Goal: Information Seeking & Learning: Learn about a topic

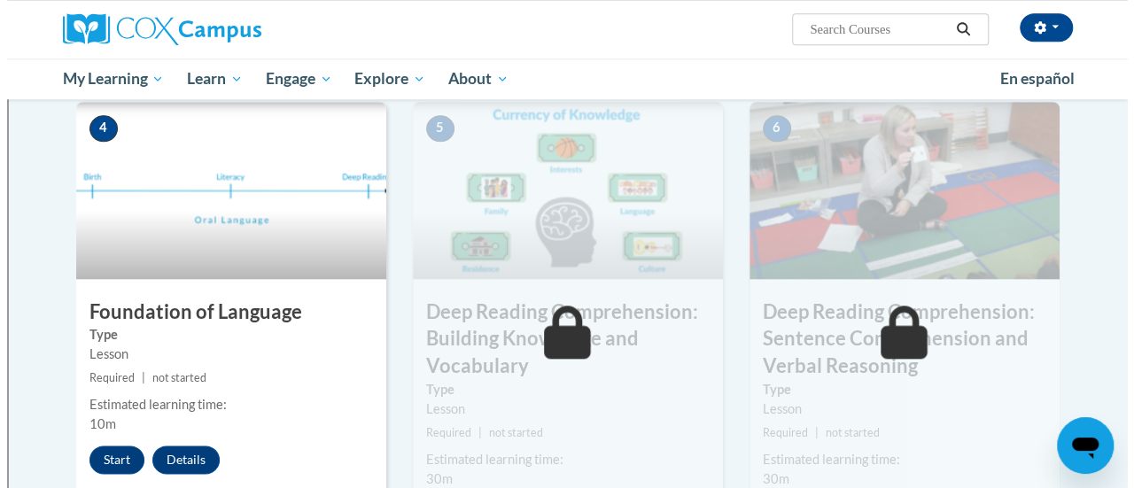
scroll to position [828, 0]
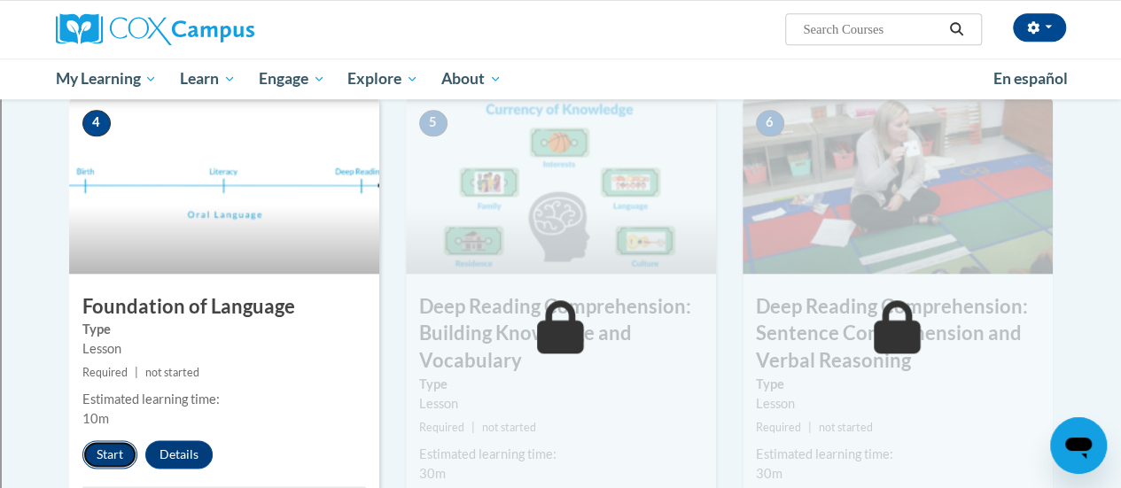
click at [113, 455] on button "Start" at bounding box center [109, 454] width 55 height 28
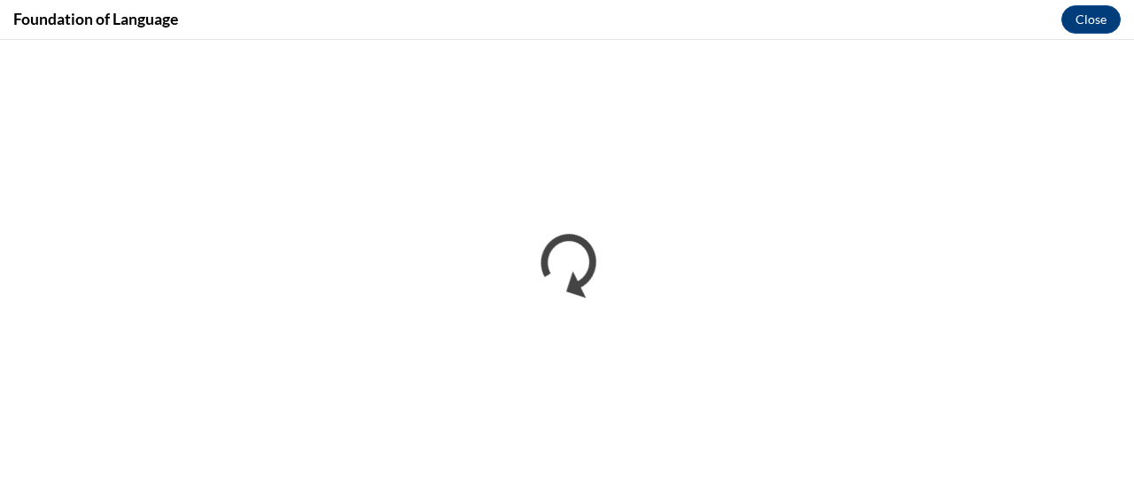
scroll to position [0, 0]
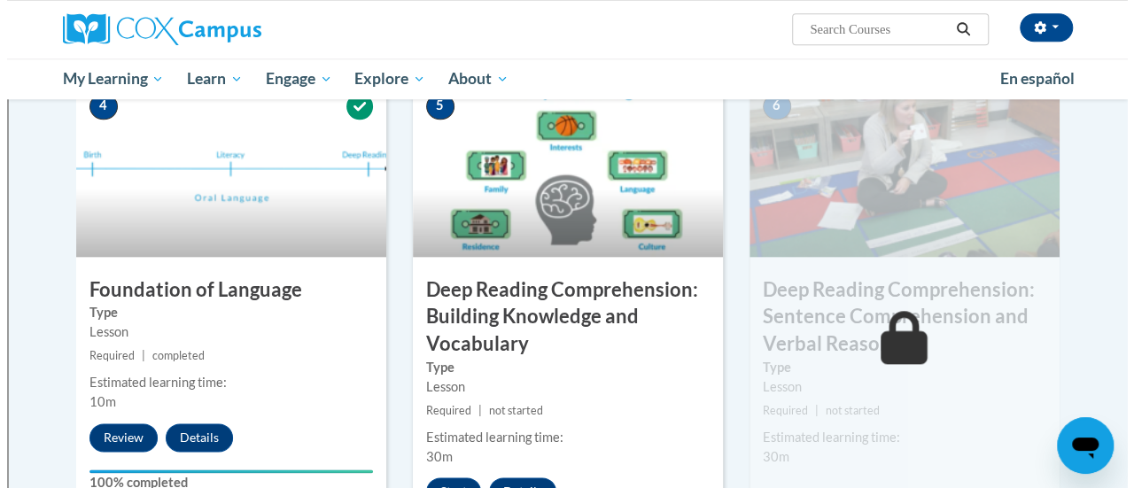
scroll to position [916, 0]
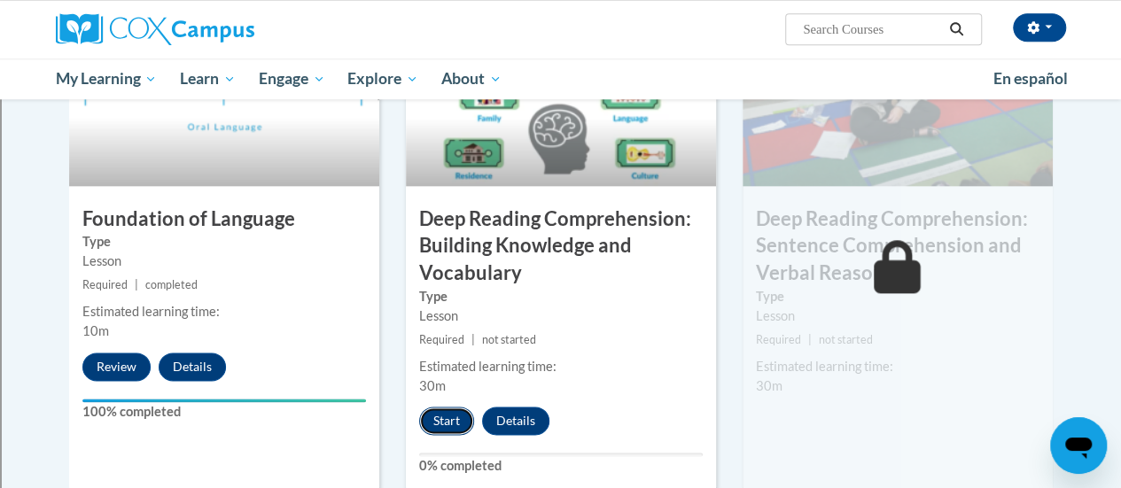
click at [454, 418] on button "Start" at bounding box center [446, 421] width 55 height 28
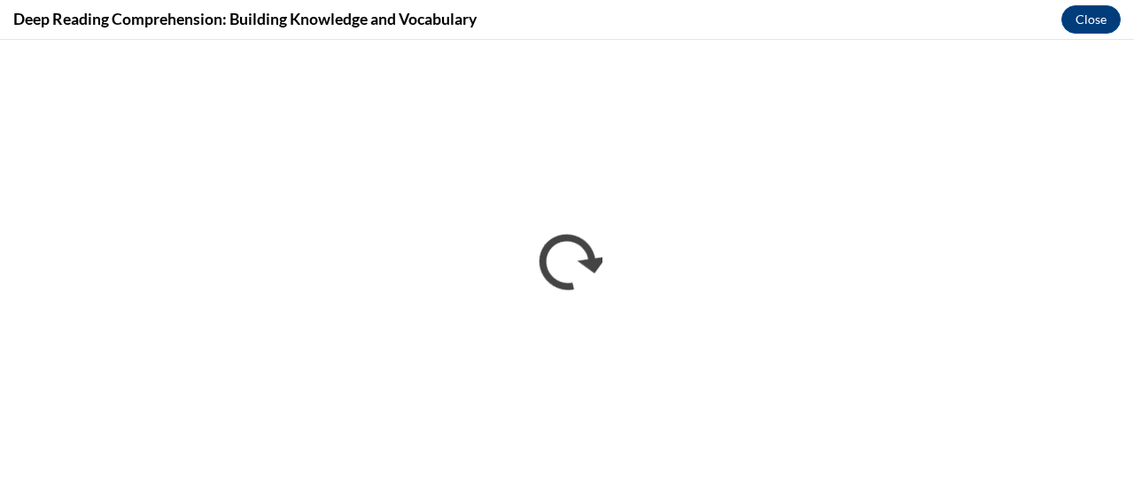
scroll to position [0, 0]
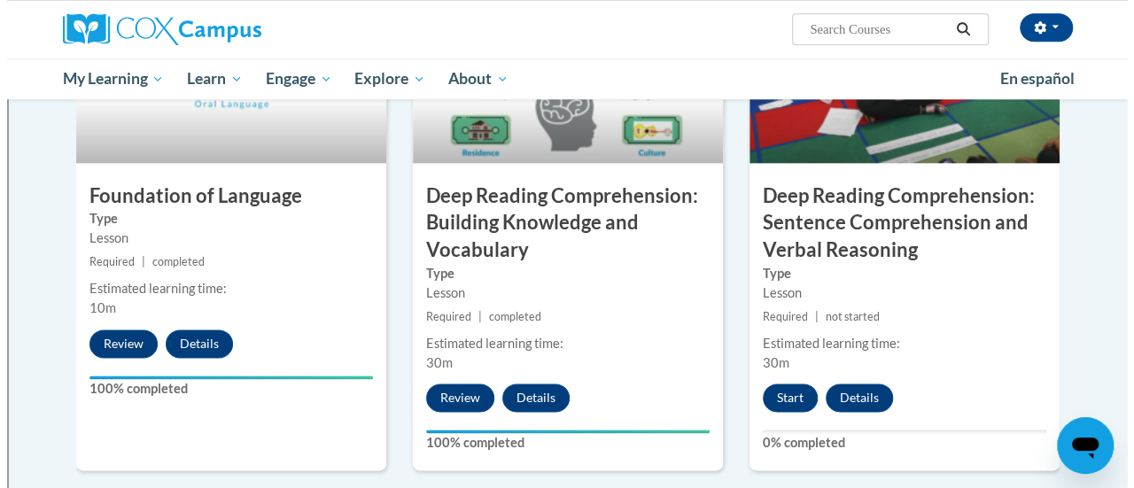
scroll to position [940, 0]
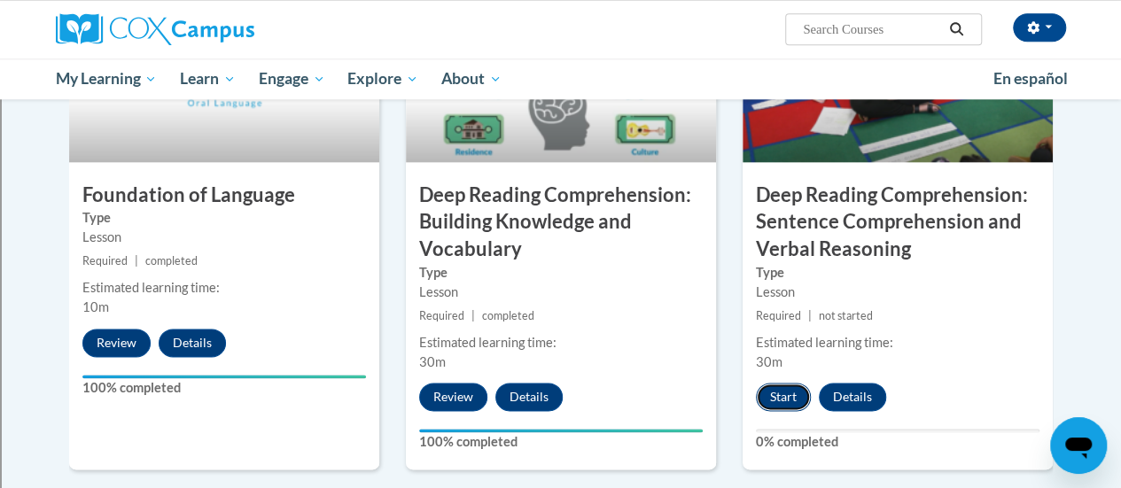
click at [775, 398] on button "Start" at bounding box center [783, 397] width 55 height 28
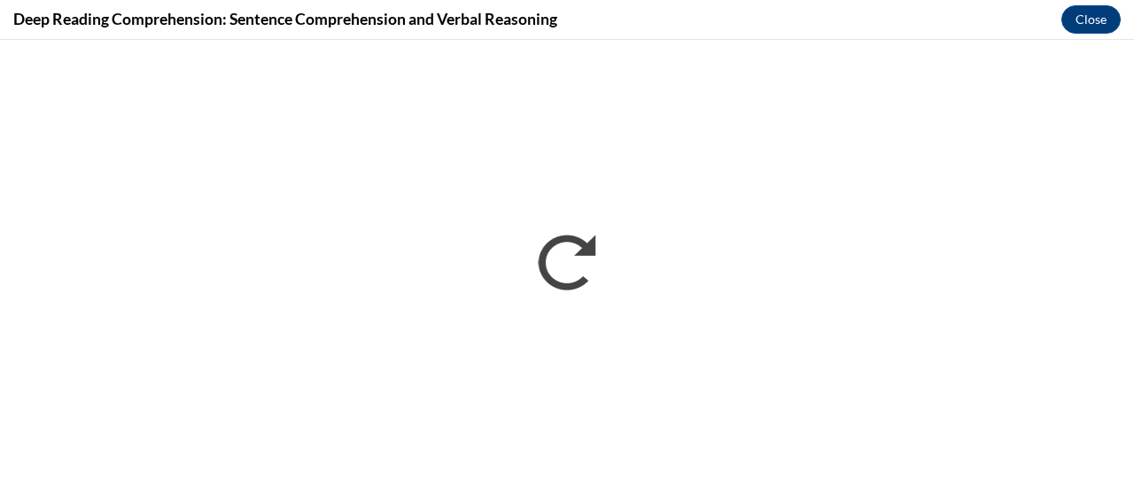
scroll to position [0, 0]
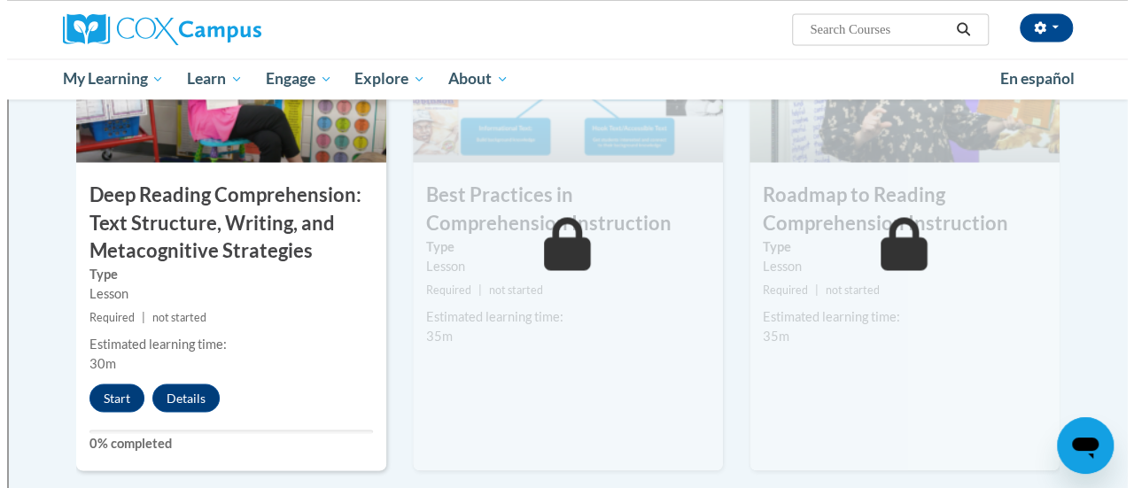
scroll to position [1459, 0]
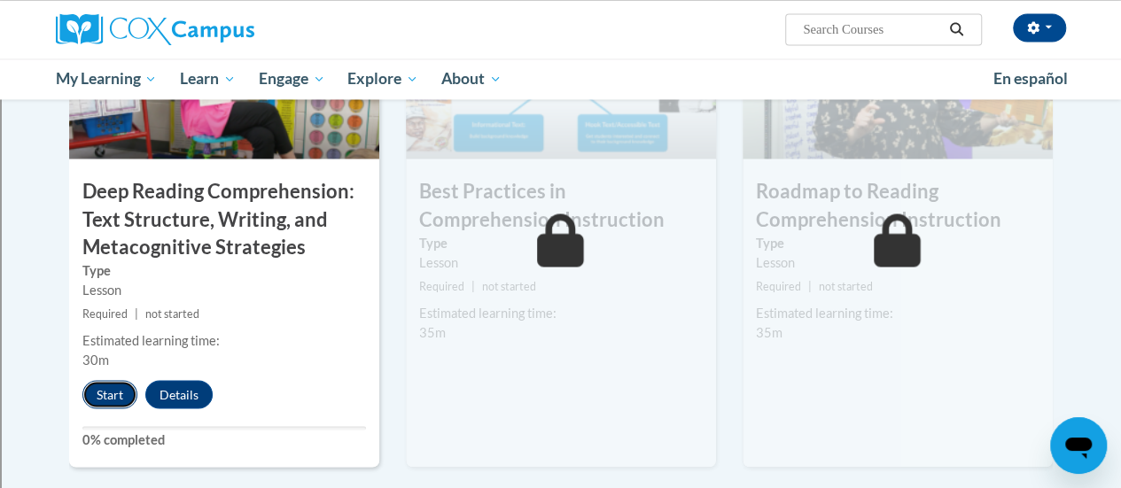
click at [115, 392] on button "Start" at bounding box center [109, 394] width 55 height 28
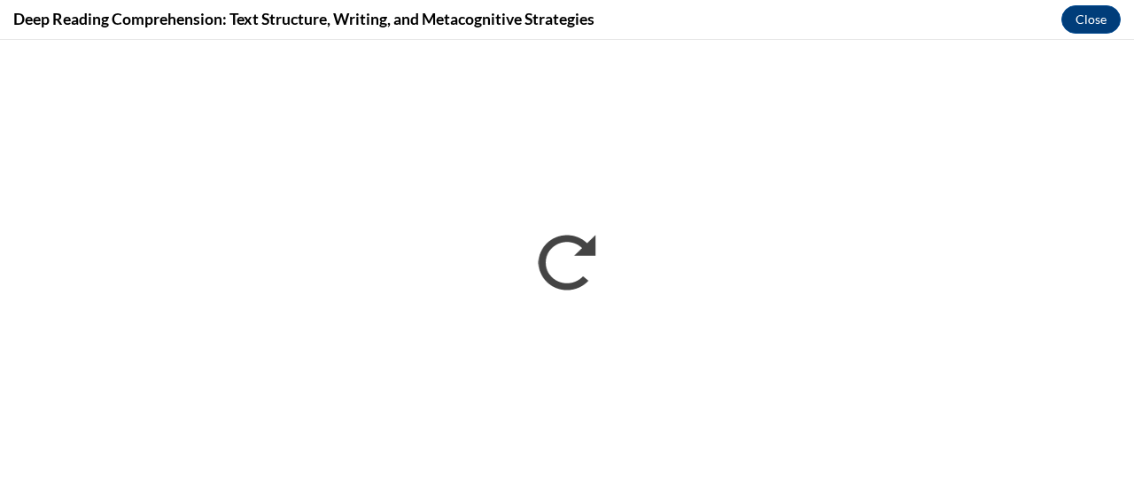
scroll to position [0, 0]
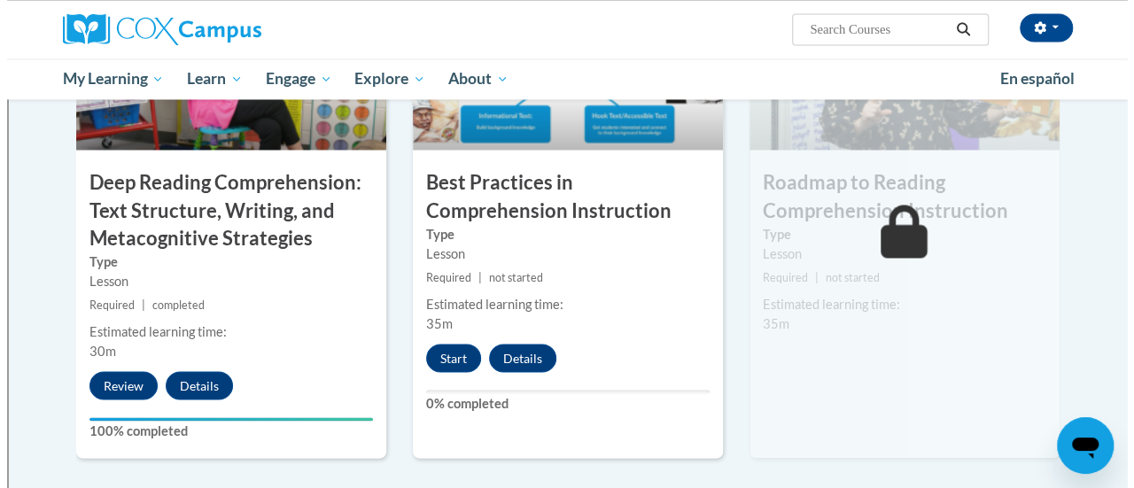
scroll to position [1464, 0]
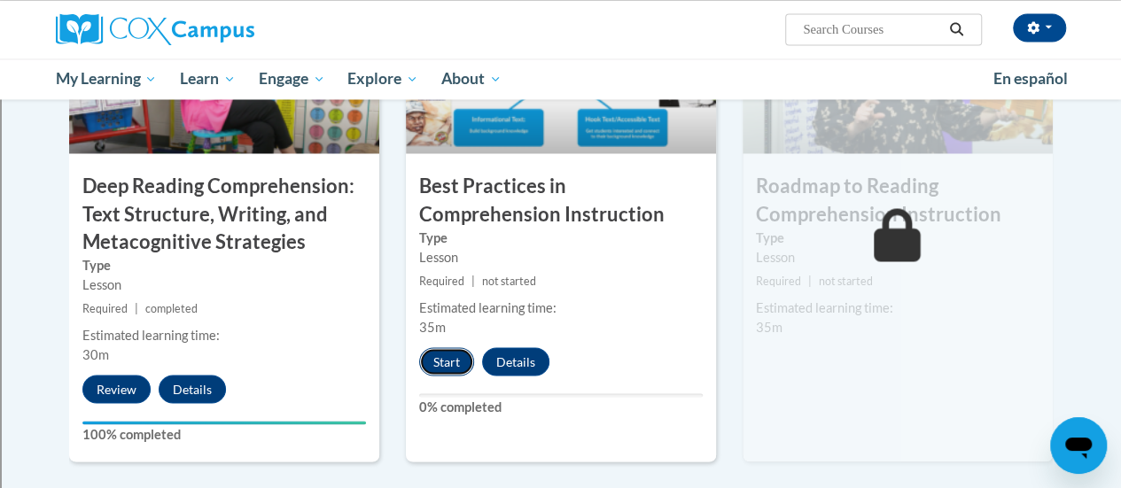
click at [447, 361] on button "Start" at bounding box center [446, 361] width 55 height 28
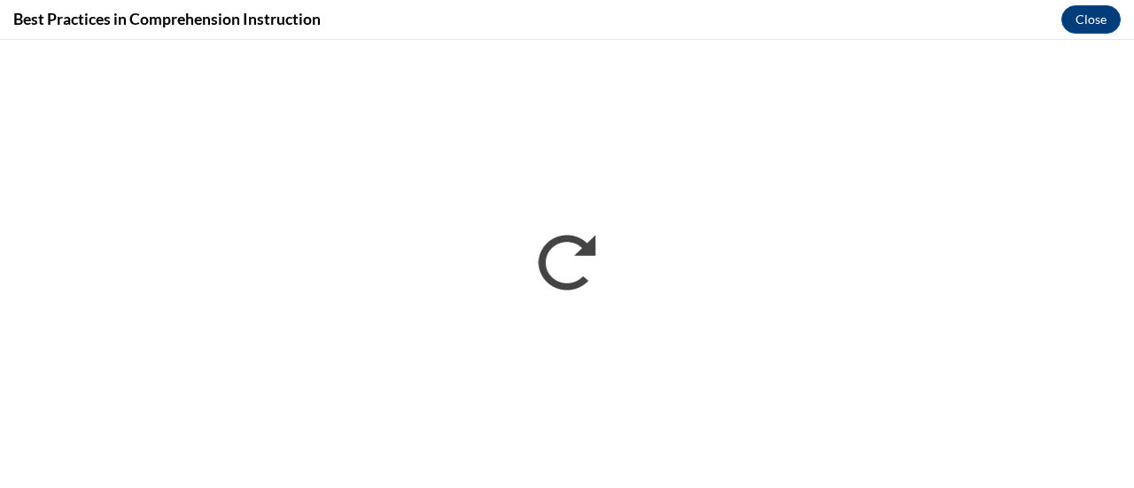
scroll to position [0, 0]
